Goal: Transaction & Acquisition: Obtain resource

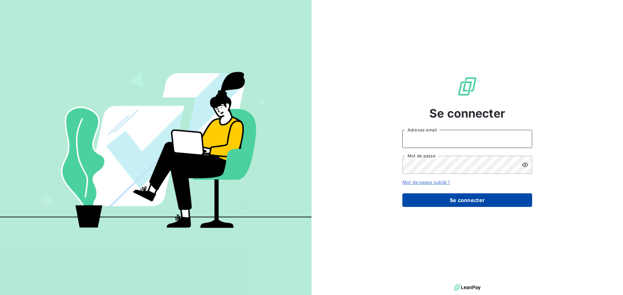
type input "[EMAIL_ADDRESS][DOMAIN_NAME]"
click at [436, 199] on button "Se connecter" at bounding box center [467, 201] width 130 height 14
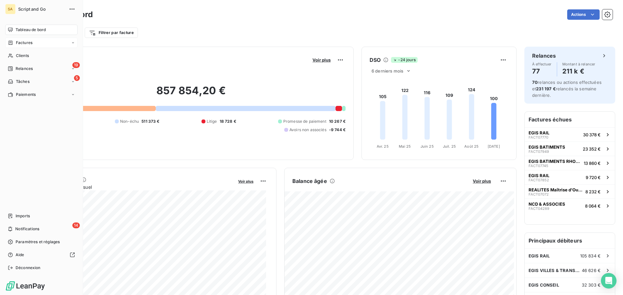
click at [26, 39] on div "Factures" at bounding box center [41, 43] width 72 height 10
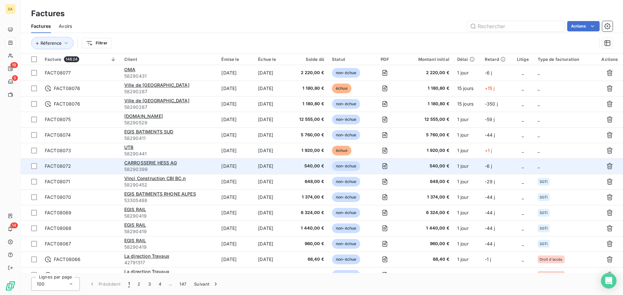
click at [548, 168] on td "_" at bounding box center [564, 167] width 63 height 16
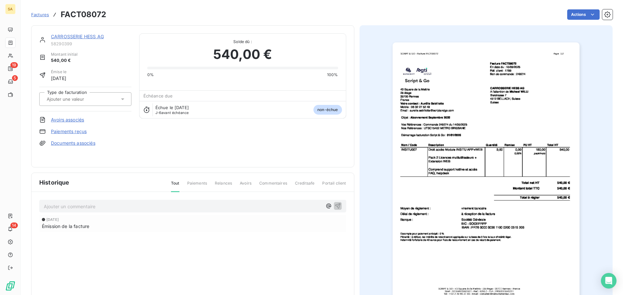
click at [110, 99] on div at bounding box center [82, 99] width 75 height 8
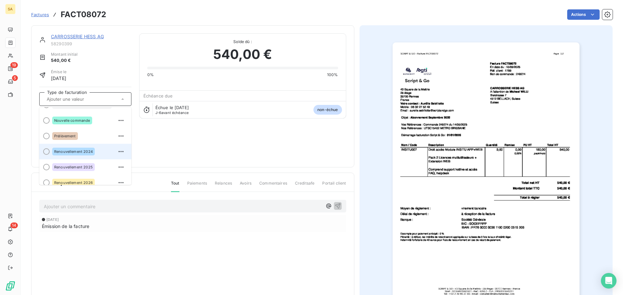
scroll to position [49, 0]
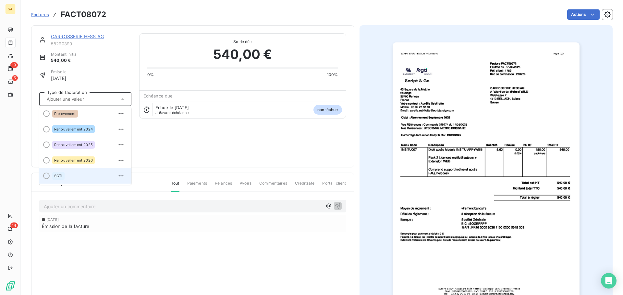
click at [90, 175] on div "SGTi" at bounding box center [89, 176] width 74 height 10
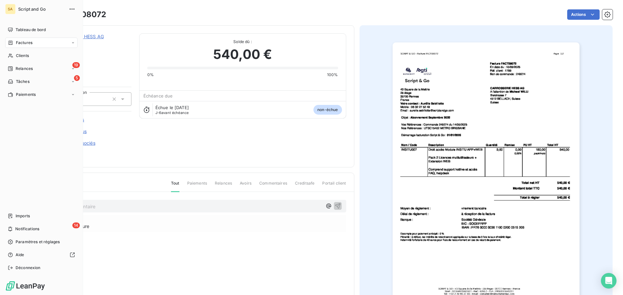
click at [34, 41] on div "Factures" at bounding box center [41, 43] width 72 height 10
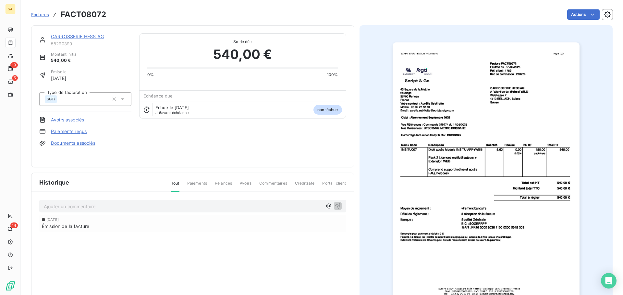
click at [41, 14] on span "Factures" at bounding box center [40, 14] width 18 height 5
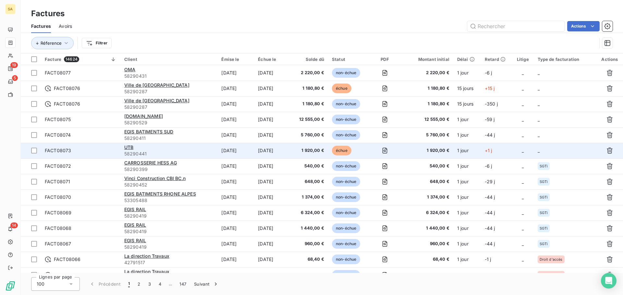
click at [540, 146] on td "_" at bounding box center [564, 151] width 63 height 16
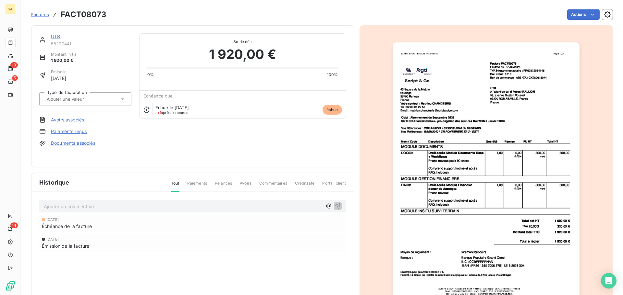
click at [88, 96] on input "text" at bounding box center [78, 99] width 65 height 6
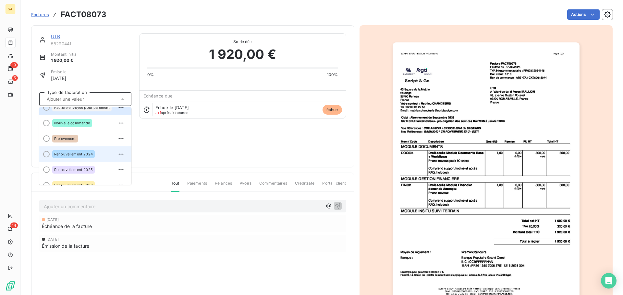
scroll to position [49, 0]
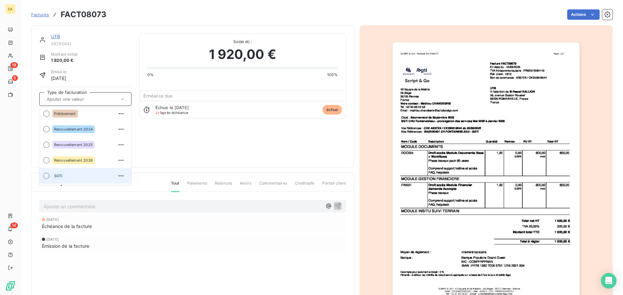
click at [70, 177] on div "SGTi" at bounding box center [89, 176] width 74 height 10
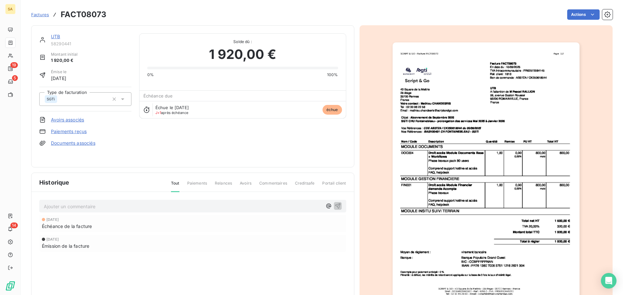
click at [42, 13] on span "Factures" at bounding box center [40, 14] width 18 height 5
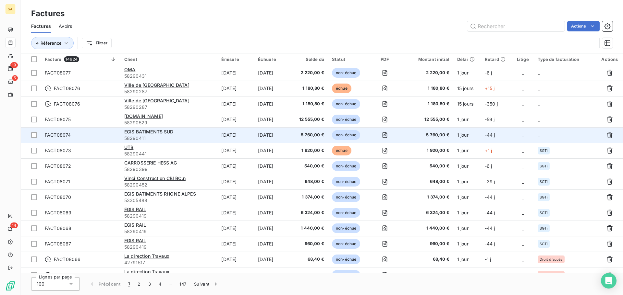
click at [527, 132] on td "_" at bounding box center [523, 135] width 22 height 16
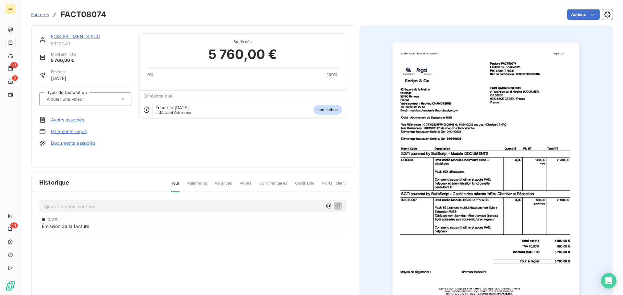
click at [111, 99] on div at bounding box center [82, 99] width 75 height 8
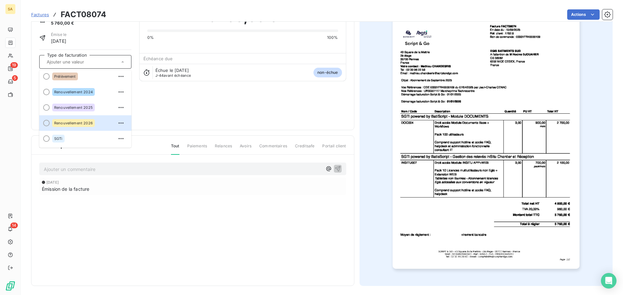
scroll to position [39, 0]
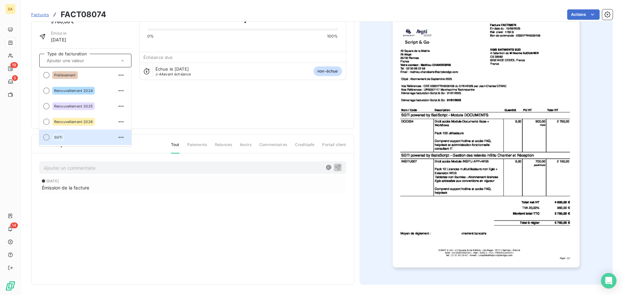
click at [73, 141] on div "SGTi" at bounding box center [89, 137] width 74 height 10
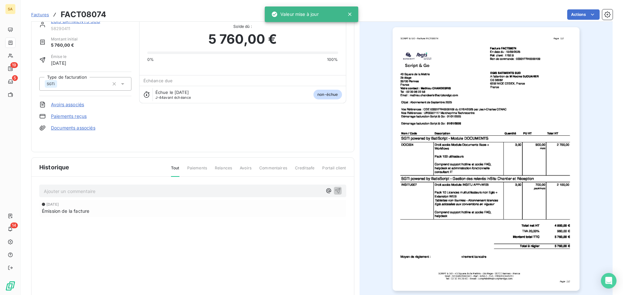
scroll to position [0, 0]
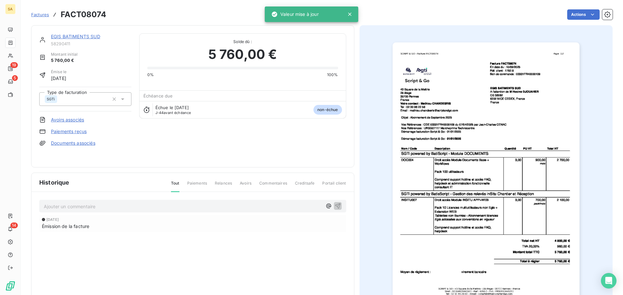
click at [40, 14] on span "Factures" at bounding box center [40, 14] width 18 height 5
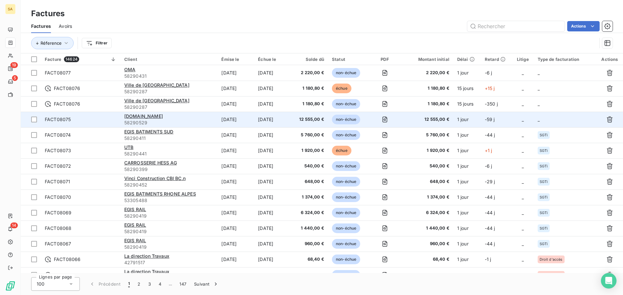
click at [550, 118] on td "_" at bounding box center [564, 120] width 63 height 16
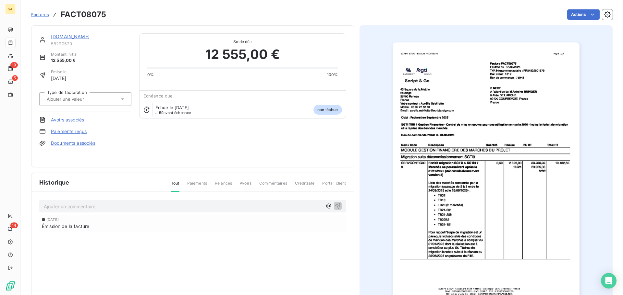
click at [88, 95] on div at bounding box center [82, 99] width 75 height 8
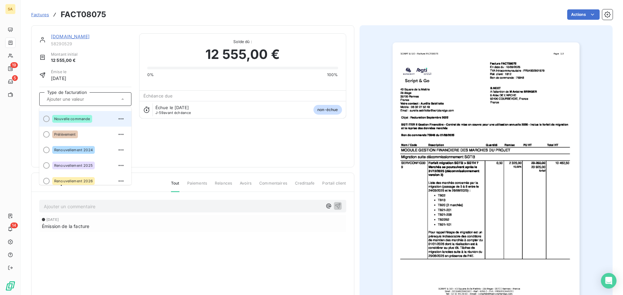
scroll to position [49, 0]
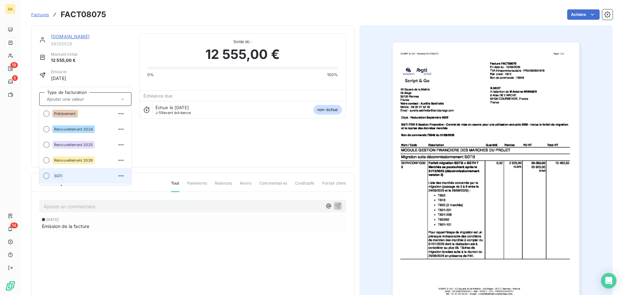
click at [83, 173] on div "SGTi" at bounding box center [89, 176] width 74 height 10
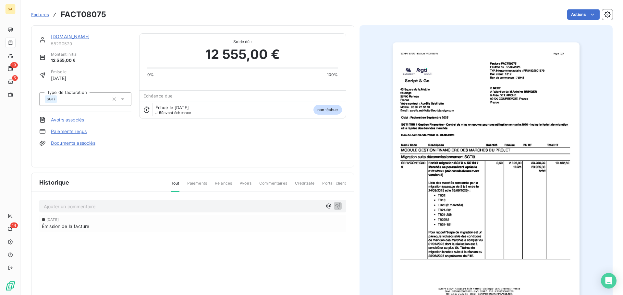
click at [42, 14] on span "Factures" at bounding box center [40, 14] width 18 height 5
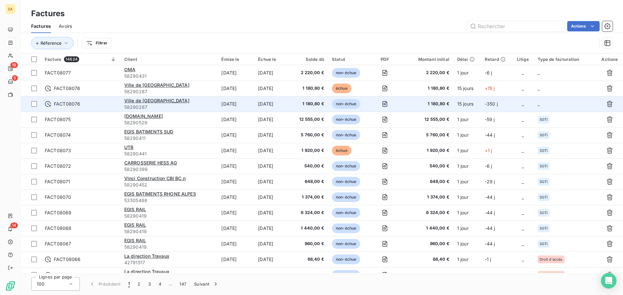
click at [545, 102] on td "_" at bounding box center [564, 104] width 63 height 16
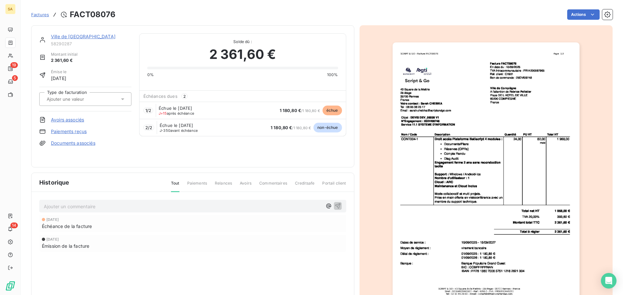
click at [100, 99] on div at bounding box center [82, 99] width 75 height 8
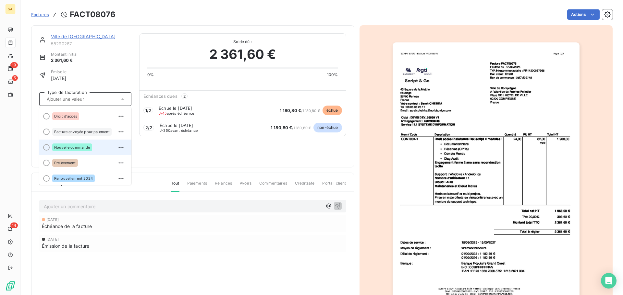
click at [70, 148] on span "Nouvelle commande" at bounding box center [72, 148] width 36 height 4
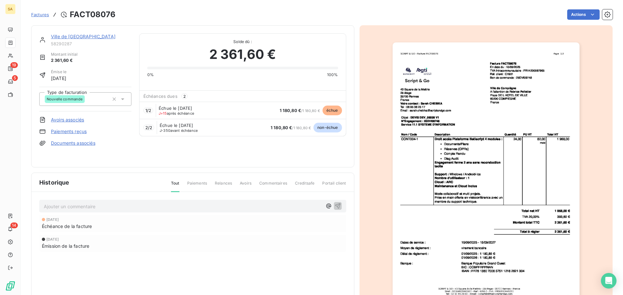
click at [43, 13] on span "Factures" at bounding box center [40, 14] width 18 height 5
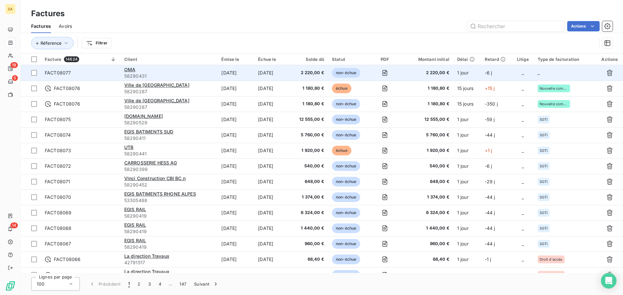
click at [562, 71] on td "_" at bounding box center [564, 73] width 63 height 16
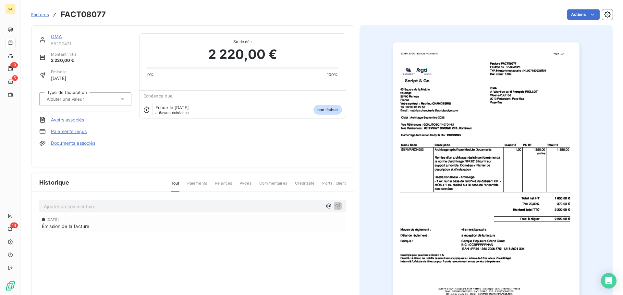
click at [115, 98] on div at bounding box center [82, 99] width 75 height 8
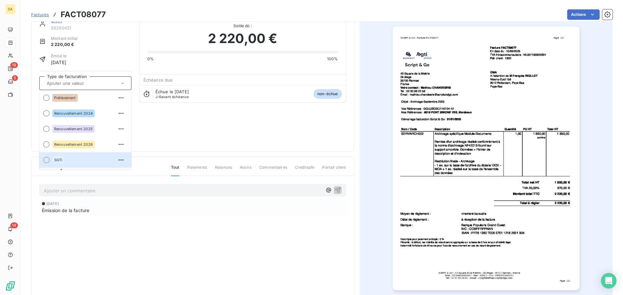
scroll to position [39, 0]
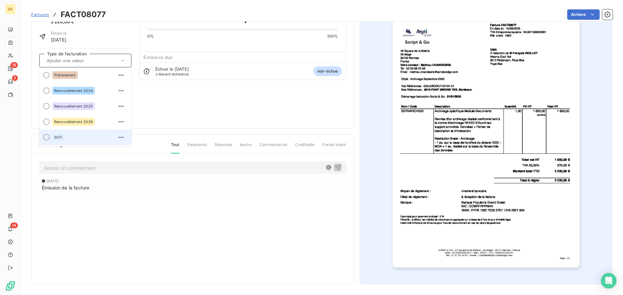
click at [47, 138] on div at bounding box center [46, 137] width 6 height 6
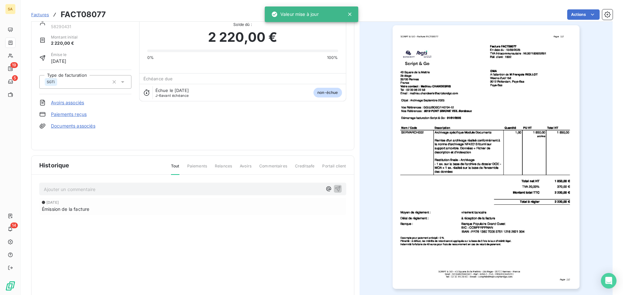
scroll to position [0, 0]
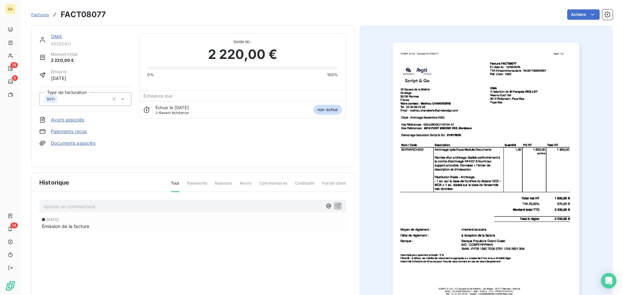
click at [45, 12] on span "Factures" at bounding box center [40, 14] width 18 height 5
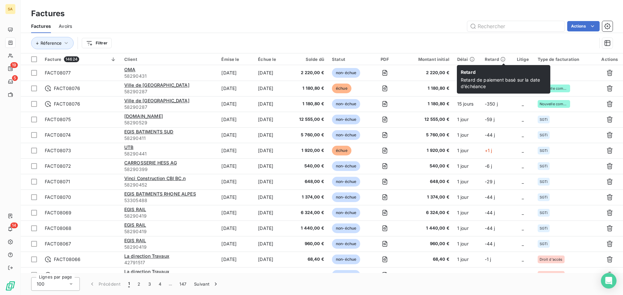
click at [500, 60] on div "Retard" at bounding box center [496, 59] width 23 height 5
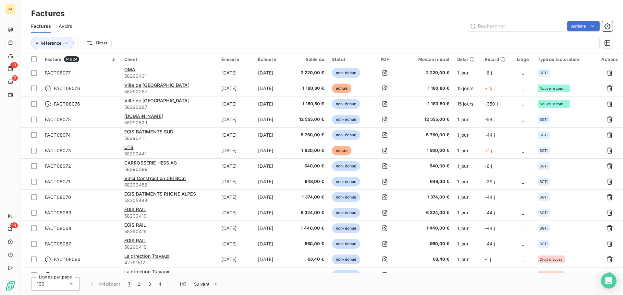
click at [496, 59] on div "Retard" at bounding box center [496, 59] width 23 height 5
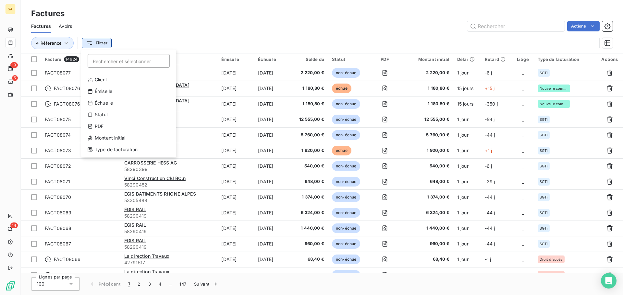
click at [104, 45] on html "SA 19 5 14 Factures Factures Avoirs Actions Réference Filtrer Rechercher et sél…" at bounding box center [311, 147] width 623 height 295
click at [205, 26] on html "SA 19 5 14 Factures Factures Avoirs Actions Réference Filtrer Rechercher et sél…" at bounding box center [311, 147] width 623 height 295
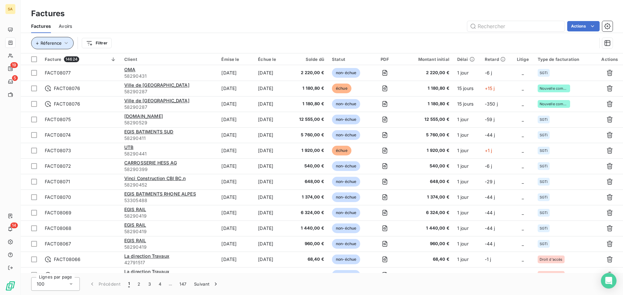
click at [50, 45] on span "Réference" at bounding box center [51, 43] width 21 height 5
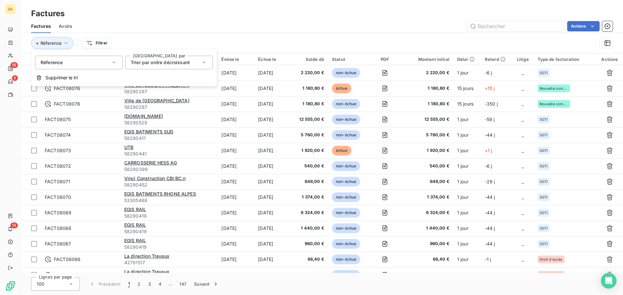
click at [61, 64] on span "Réference" at bounding box center [52, 62] width 22 height 6
click at [100, 65] on div "Réference" at bounding box center [79, 63] width 88 height 14
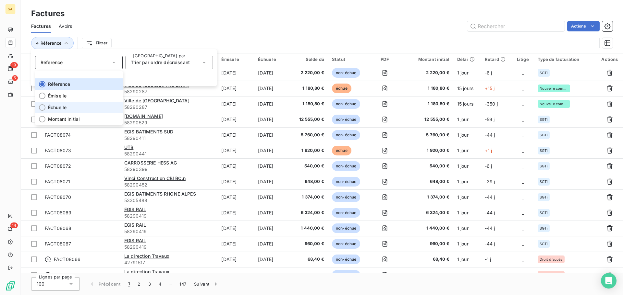
click at [39, 107] on div at bounding box center [42, 107] width 6 height 6
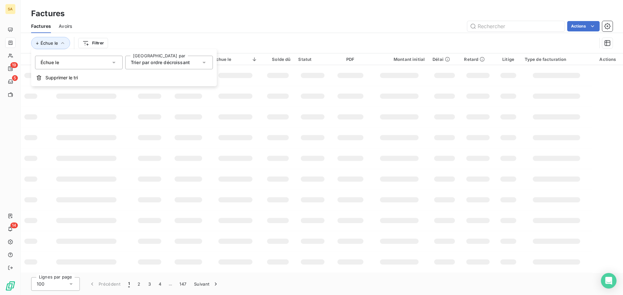
click at [150, 61] on span "Trier par ordre décroissant" at bounding box center [160, 63] width 59 height 6
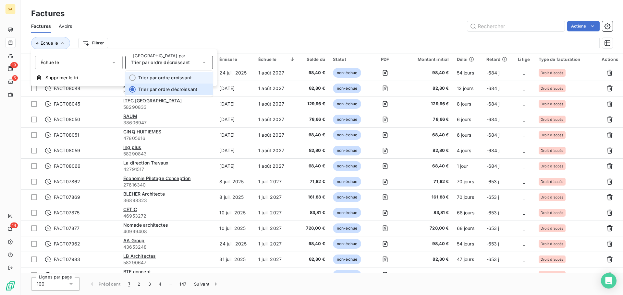
click at [159, 77] on span "Trier par ordre croissant" at bounding box center [165, 78] width 54 height 6
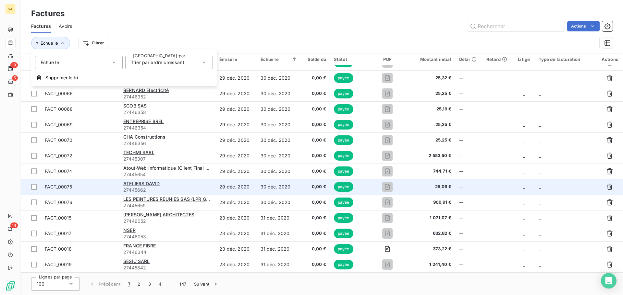
scroll to position [1349, 0]
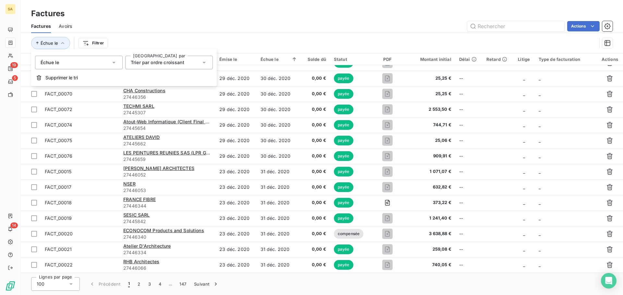
click at [138, 61] on span "Trier par ordre croissant" at bounding box center [158, 63] width 54 height 6
click at [136, 91] on li "Trier par ordre décroissant" at bounding box center [169, 90] width 88 height 12
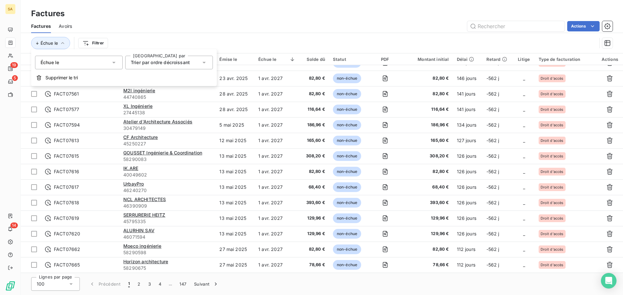
click at [312, 27] on div "Actions" at bounding box center [346, 26] width 533 height 10
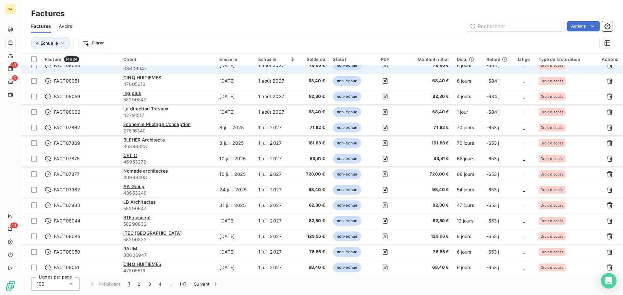
scroll to position [65, 0]
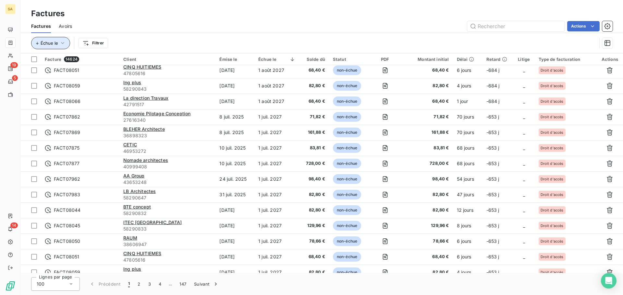
click at [62, 42] on icon "button" at bounding box center [62, 43] width 6 height 6
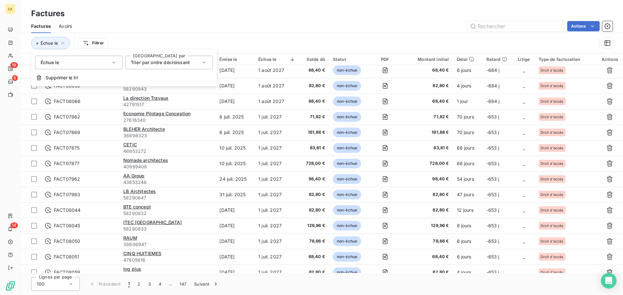
click at [68, 64] on div "Échue le" at bounding box center [79, 63] width 88 height 14
click at [151, 40] on div "Échue le Filtrer" at bounding box center [313, 43] width 565 height 12
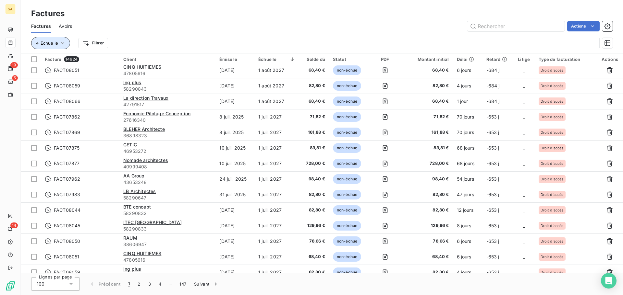
click at [36, 41] on button "Échue le" at bounding box center [50, 43] width 39 height 12
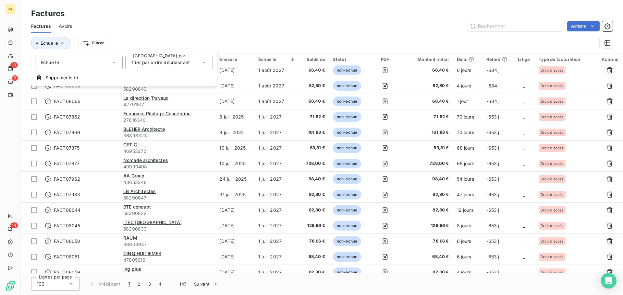
click at [136, 62] on span "Trier par ordre décroissant" at bounding box center [160, 63] width 59 height 6
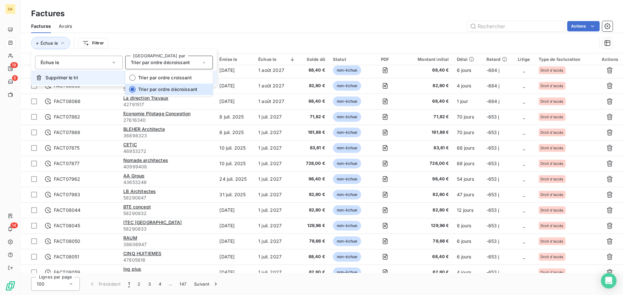
click at [70, 78] on span "Supprimer le tri" at bounding box center [61, 78] width 32 height 6
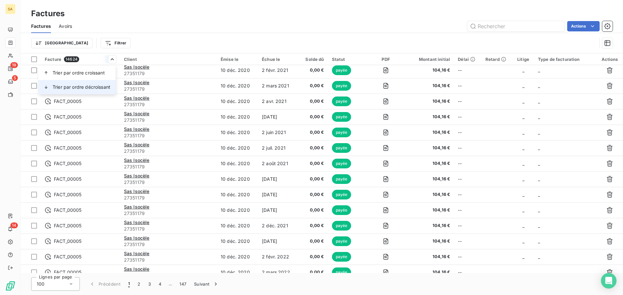
click at [94, 85] on span "Trier par ordre décroissant" at bounding box center [82, 87] width 58 height 6
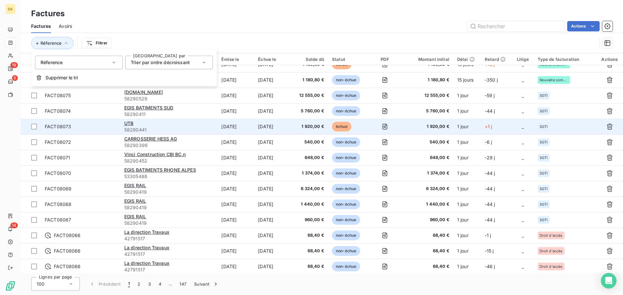
scroll to position [0, 0]
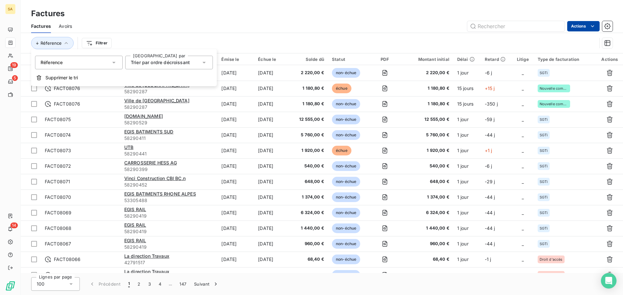
click at [584, 27] on html "SA 19 5 14 Factures Factures Avoirs Actions Réference Filtrer Facture 14624 Cli…" at bounding box center [311, 147] width 623 height 295
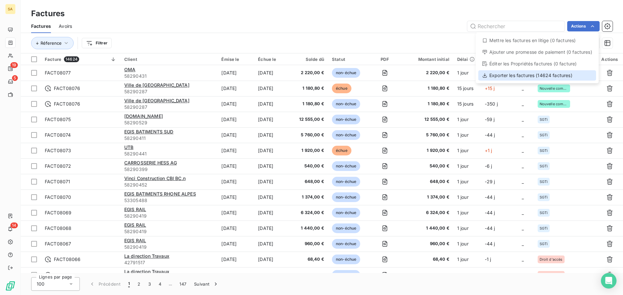
click at [525, 77] on div "Exporter les factures (14624 factures)" at bounding box center [537, 75] width 118 height 10
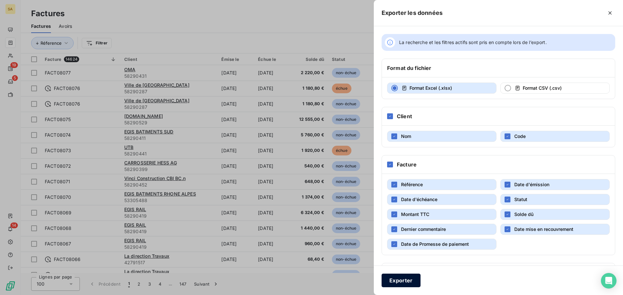
click at [404, 280] on button "Exporter" at bounding box center [400, 281] width 39 height 14
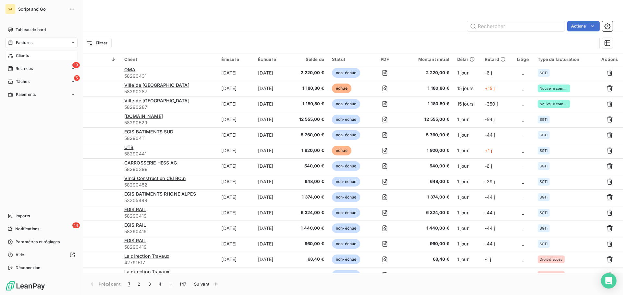
click at [16, 54] on span "Clients" at bounding box center [22, 56] width 13 height 6
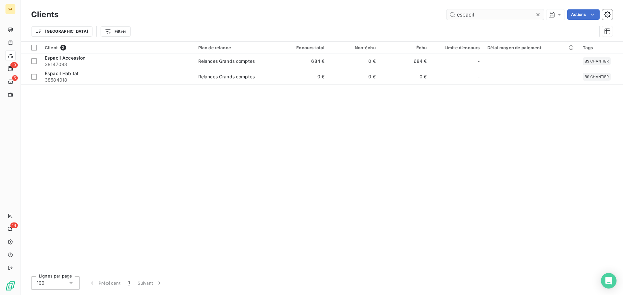
type input "espacil"
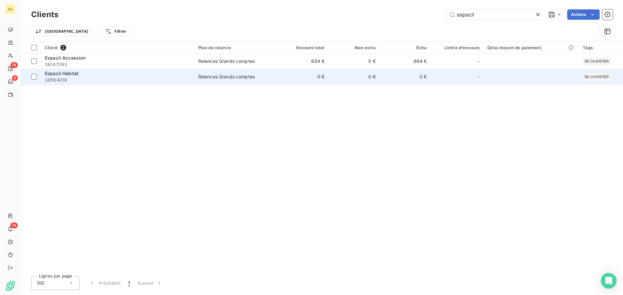
click at [119, 71] on div "Espacil Habitat" at bounding box center [118, 73] width 146 height 6
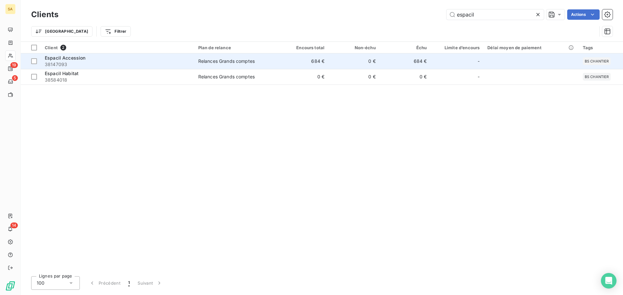
click at [92, 54] on td "Espacil Accession 38147093" at bounding box center [117, 62] width 153 height 16
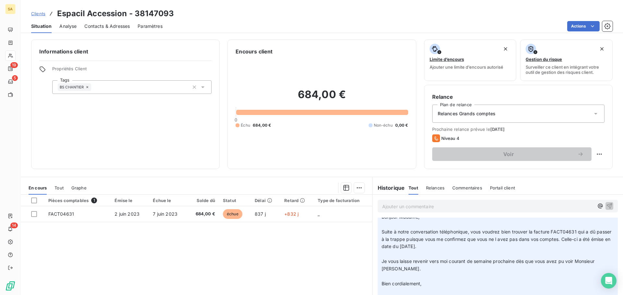
scroll to position [32, 0]
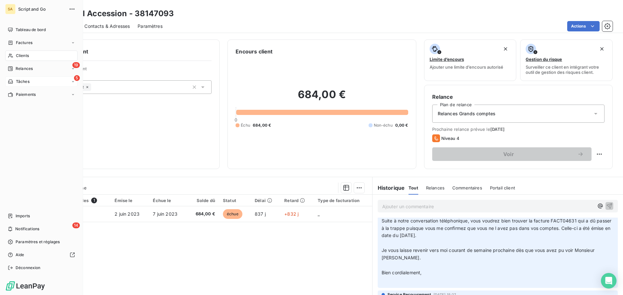
click at [14, 78] on div "5 Tâches" at bounding box center [41, 82] width 72 height 10
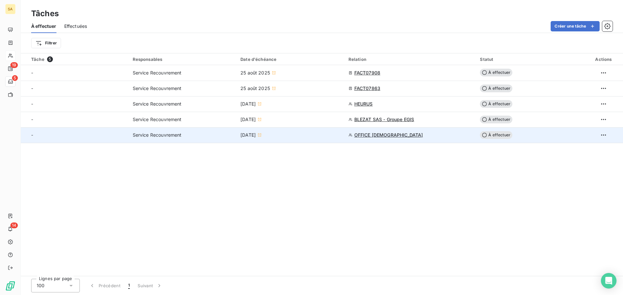
click at [377, 134] on span "OFFICE [DEMOGRAPHIC_DATA]" at bounding box center [388, 135] width 69 height 6
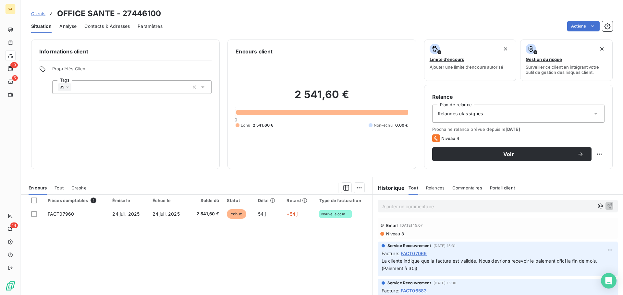
scroll to position [162, 0]
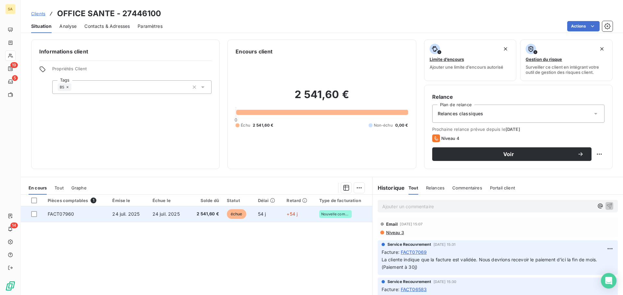
click at [83, 210] on td "FACT07960" at bounding box center [76, 215] width 65 height 16
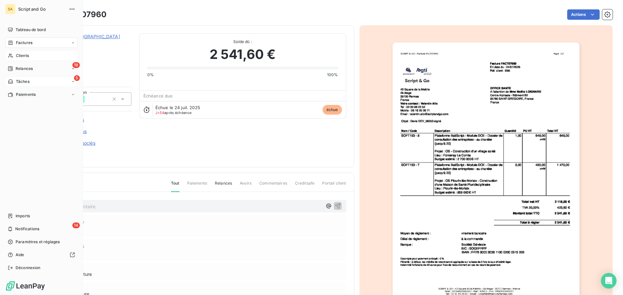
click at [26, 81] on span "Tâches" at bounding box center [23, 82] width 14 height 6
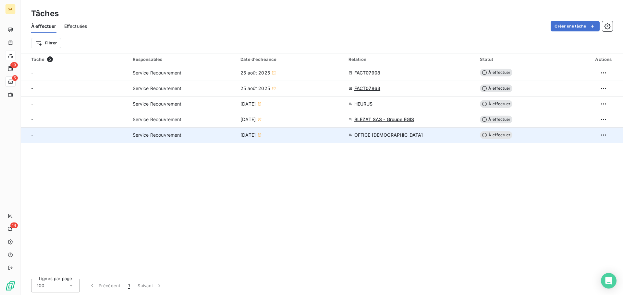
click at [495, 133] on span "À effectuer" at bounding box center [496, 135] width 32 height 8
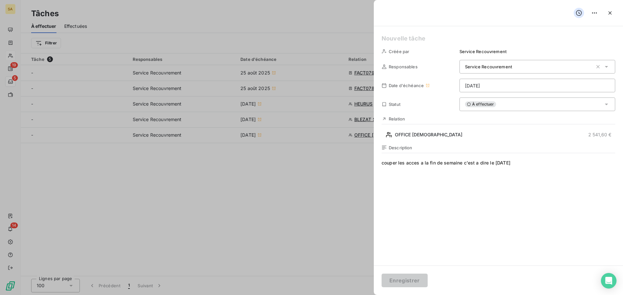
click at [550, 166] on span "couper les acces a la fin de semaine c'est a dire le [DATE]" at bounding box center [497, 222] width 233 height 125
click at [611, 11] on icon "button" at bounding box center [609, 13] width 6 height 6
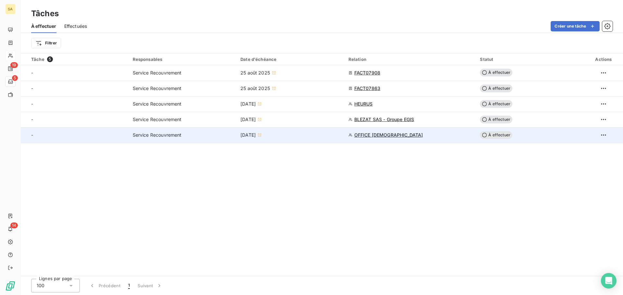
click at [378, 134] on span "OFFICE [DEMOGRAPHIC_DATA]" at bounding box center [388, 135] width 69 height 6
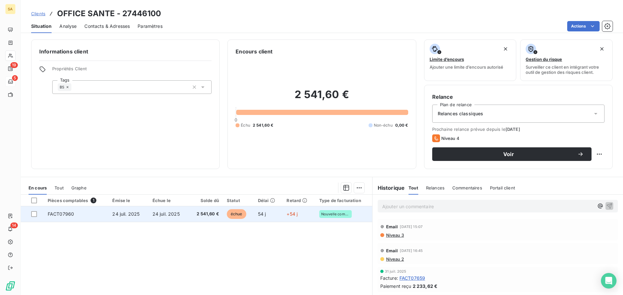
click at [163, 214] on span "24 juil. 2025" at bounding box center [165, 214] width 27 height 6
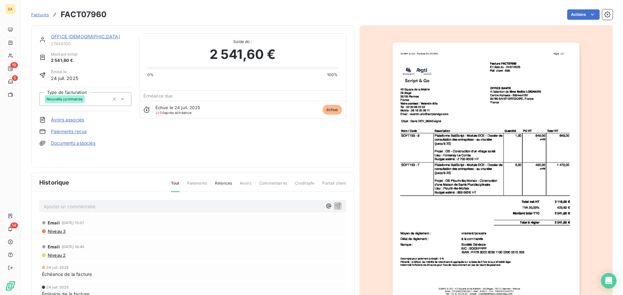
click at [486, 93] on img "button" at bounding box center [485, 174] width 187 height 264
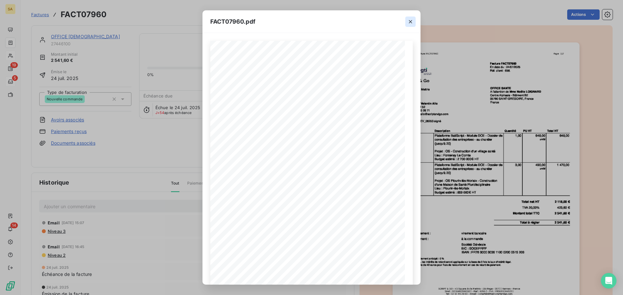
click at [411, 20] on icon "button" at bounding box center [410, 21] width 6 height 6
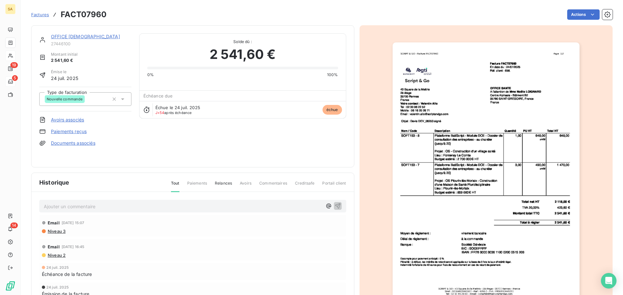
click at [109, 205] on p "Ajouter un commentaire ﻿" at bounding box center [183, 207] width 278 height 8
click at [69, 183] on span "Historique" at bounding box center [54, 182] width 30 height 9
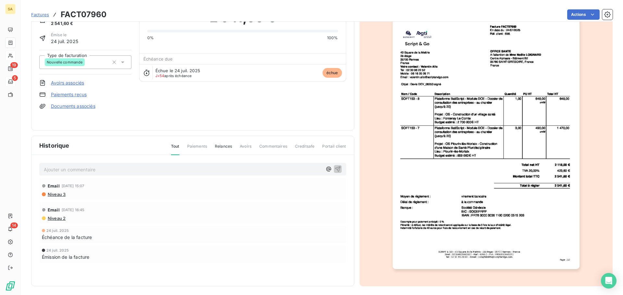
scroll to position [39, 0]
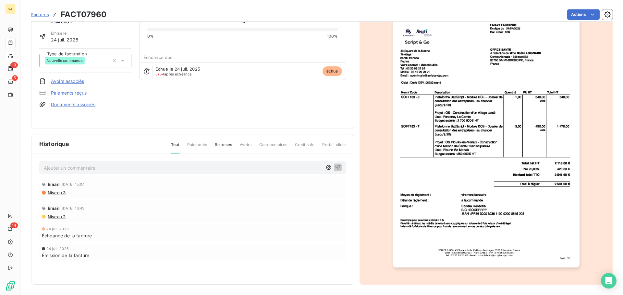
click at [88, 169] on p "Ajouter un commentaire ﻿" at bounding box center [183, 168] width 278 height 8
drag, startPoint x: 138, startPoint y: 171, endPoint x: 137, endPoint y: 167, distance: 4.2
click at [137, 167] on div "client appelé : j ai eu Nooelie Lognard Email [DATE] 15:07 Niveau 3 Email [DATE…" at bounding box center [192, 220] width 322 height 133
drag, startPoint x: 126, startPoint y: 167, endPoint x: 90, endPoint y: 167, distance: 35.7
click at [90, 167] on p "client appelé : j ai eu [PERSON_NAME]" at bounding box center [183, 167] width 278 height 7
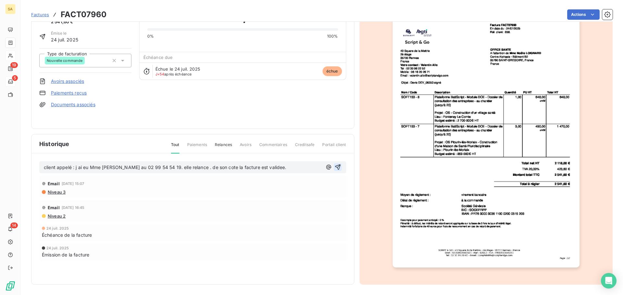
click at [334, 167] on icon "button" at bounding box center [337, 167] width 6 height 6
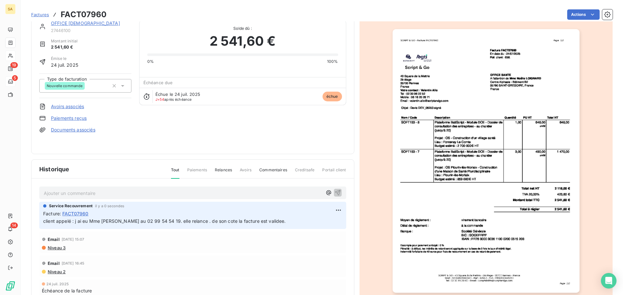
scroll to position [0, 0]
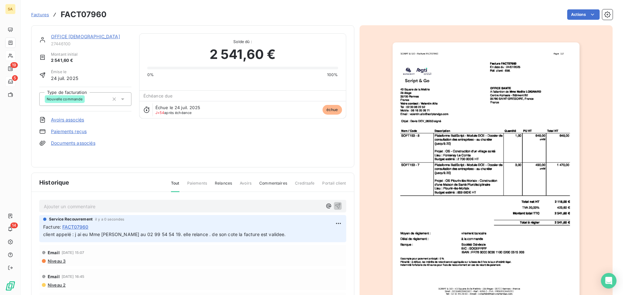
click at [326, 41] on span "Solde dû :" at bounding box center [242, 42] width 191 height 6
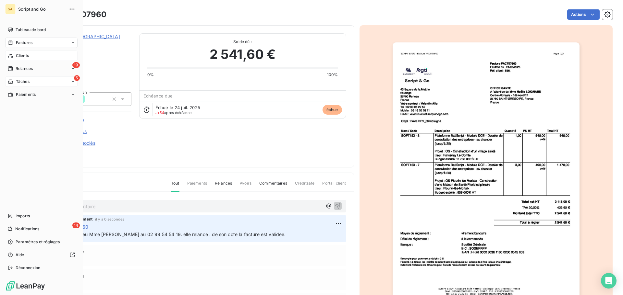
click at [18, 59] on div "Clients" at bounding box center [41, 56] width 72 height 10
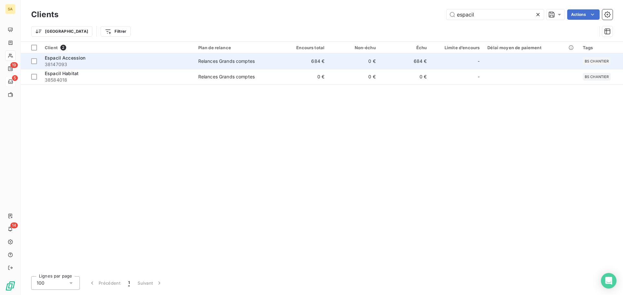
click at [148, 62] on span "38147093" at bounding box center [118, 64] width 146 height 6
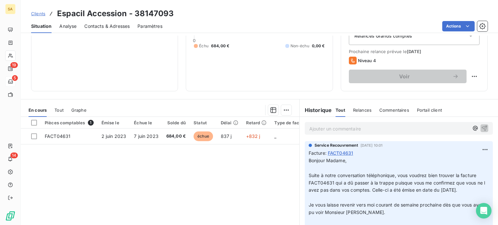
scroll to position [81, 0]
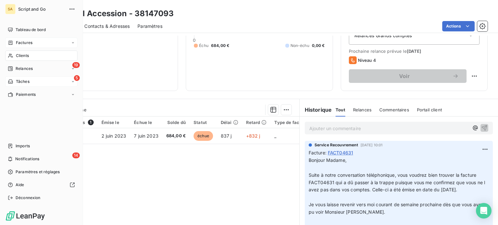
drag, startPoint x: 26, startPoint y: 43, endPoint x: 22, endPoint y: 43, distance: 3.9
click at [22, 43] on span "Factures" at bounding box center [24, 43] width 17 height 6
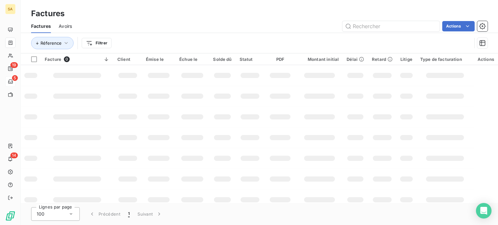
click at [99, 41] on html "SA 19 5 14 Factures Factures Avoirs Actions Réference Filtrer Facture 0 Client …" at bounding box center [249, 112] width 498 height 225
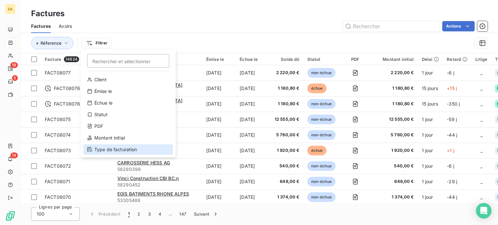
click at [112, 147] on div "Type de facturation" at bounding box center [128, 150] width 90 height 10
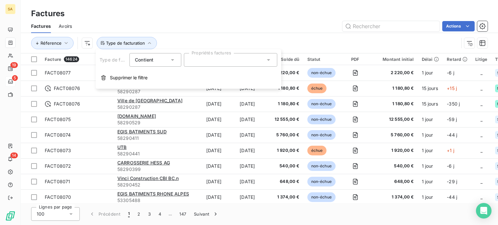
click at [204, 57] on div at bounding box center [230, 60] width 93 height 14
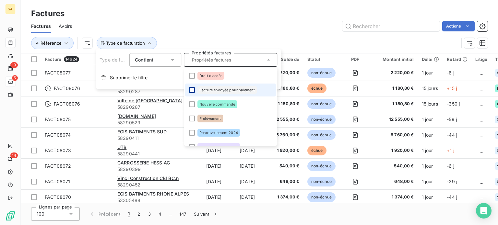
click at [193, 89] on div at bounding box center [192, 90] width 6 height 6
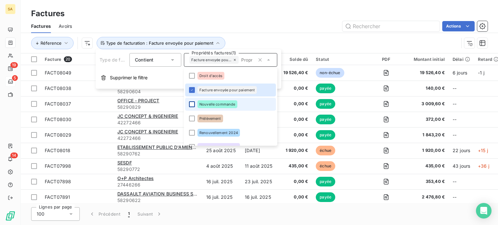
click at [192, 103] on div at bounding box center [192, 105] width 6 height 6
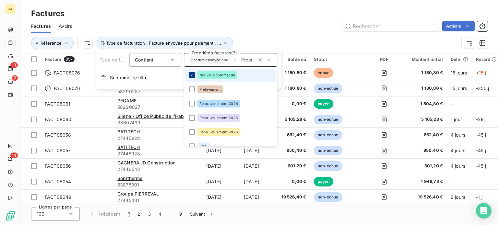
scroll to position [29, 0]
click at [192, 103] on div at bounding box center [192, 105] width 6 height 6
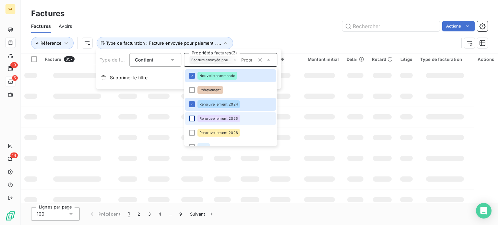
click at [193, 116] on div at bounding box center [192, 119] width 6 height 6
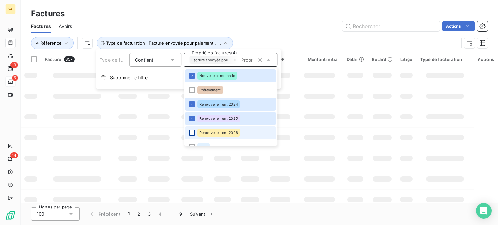
click at [192, 132] on div at bounding box center [192, 133] width 6 height 6
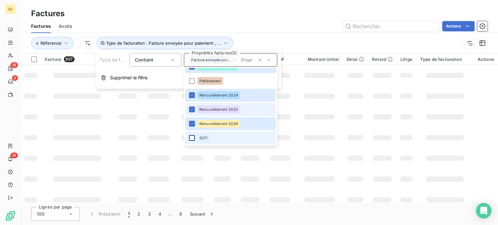
click at [193, 138] on div at bounding box center [192, 138] width 6 height 6
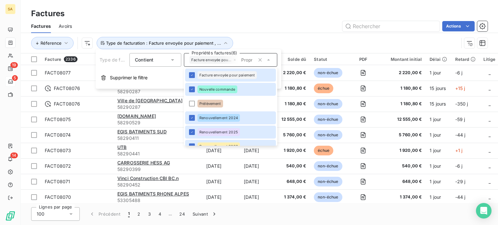
scroll to position [0, 0]
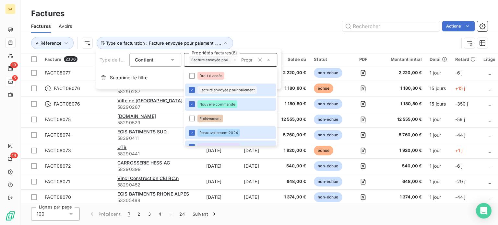
click at [244, 35] on div "Réference Type de facturation : Facture envoyée pour paiement , ..." at bounding box center [259, 43] width 457 height 20
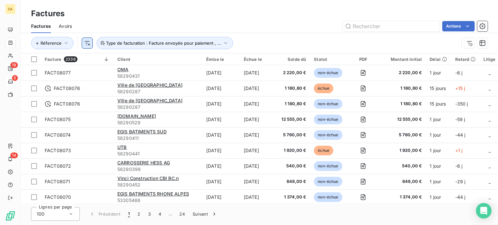
click at [86, 44] on html "SA 19 5 14 Factures Factures Avoirs Actions Réference Type de facturation : Fac…" at bounding box center [249, 112] width 498 height 225
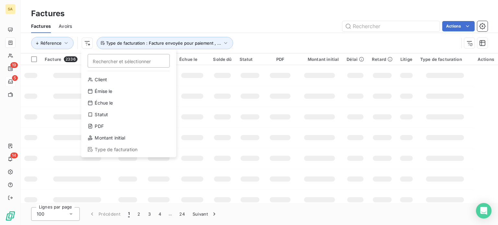
click at [168, 18] on html "SA 19 5 14 Factures Factures Avoirs Actions Réference Rechercher et sélectionne…" at bounding box center [249, 112] width 498 height 225
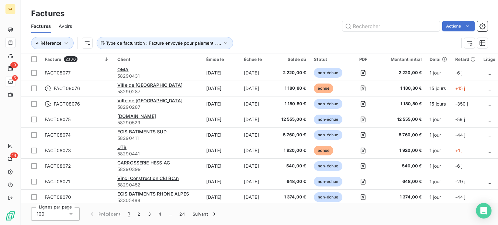
click at [89, 43] on html "SA 19 5 14 Factures Factures Avoirs Actions Réference Type de facturation : Fac…" at bounding box center [249, 112] width 498 height 225
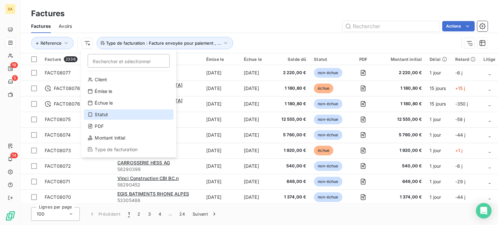
click at [101, 114] on div "Statut" at bounding box center [129, 115] width 90 height 10
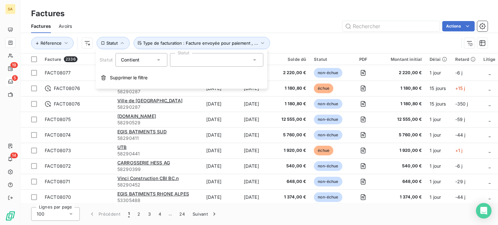
click at [182, 61] on div at bounding box center [216, 60] width 93 height 14
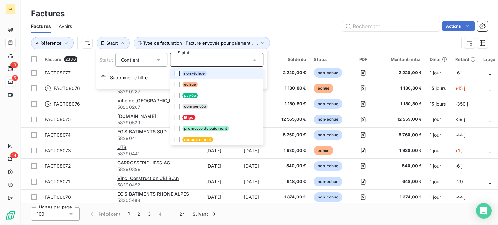
click at [178, 74] on div at bounding box center [177, 74] width 6 height 6
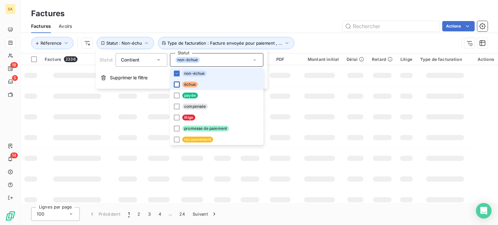
click at [176, 82] on div at bounding box center [177, 85] width 6 height 6
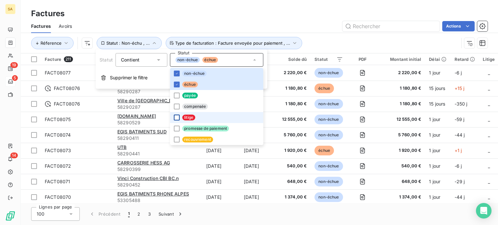
click at [176, 116] on div at bounding box center [177, 118] width 6 height 6
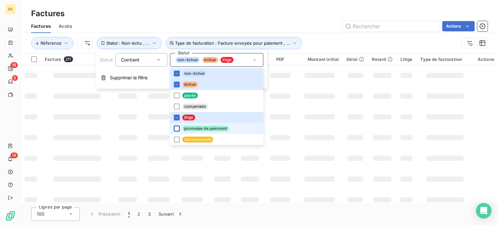
click at [177, 128] on div at bounding box center [177, 129] width 6 height 6
click at [274, 24] on div "Actions" at bounding box center [284, 26] width 408 height 10
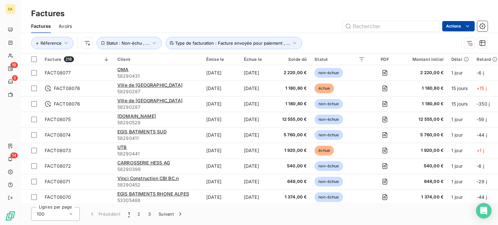
click at [448, 27] on html "SA 19 5 14 Factures Factures Avoirs Actions Réference Statut : Non-échu , ... T…" at bounding box center [249, 112] width 498 height 225
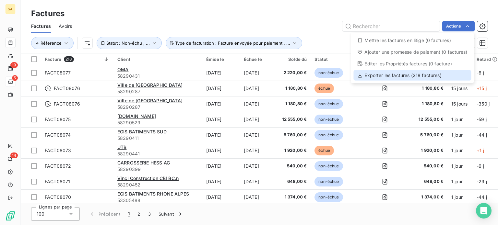
click at [422, 74] on div "Exporter les factures (218 factures)" at bounding box center [412, 75] width 118 height 10
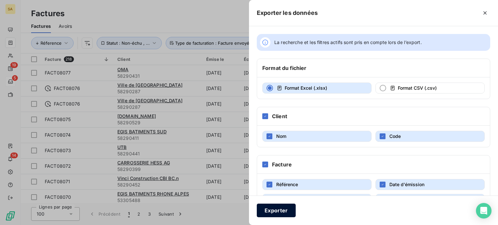
click at [288, 211] on button "Exporter" at bounding box center [276, 211] width 39 height 14
